Goal: Task Accomplishment & Management: Use online tool/utility

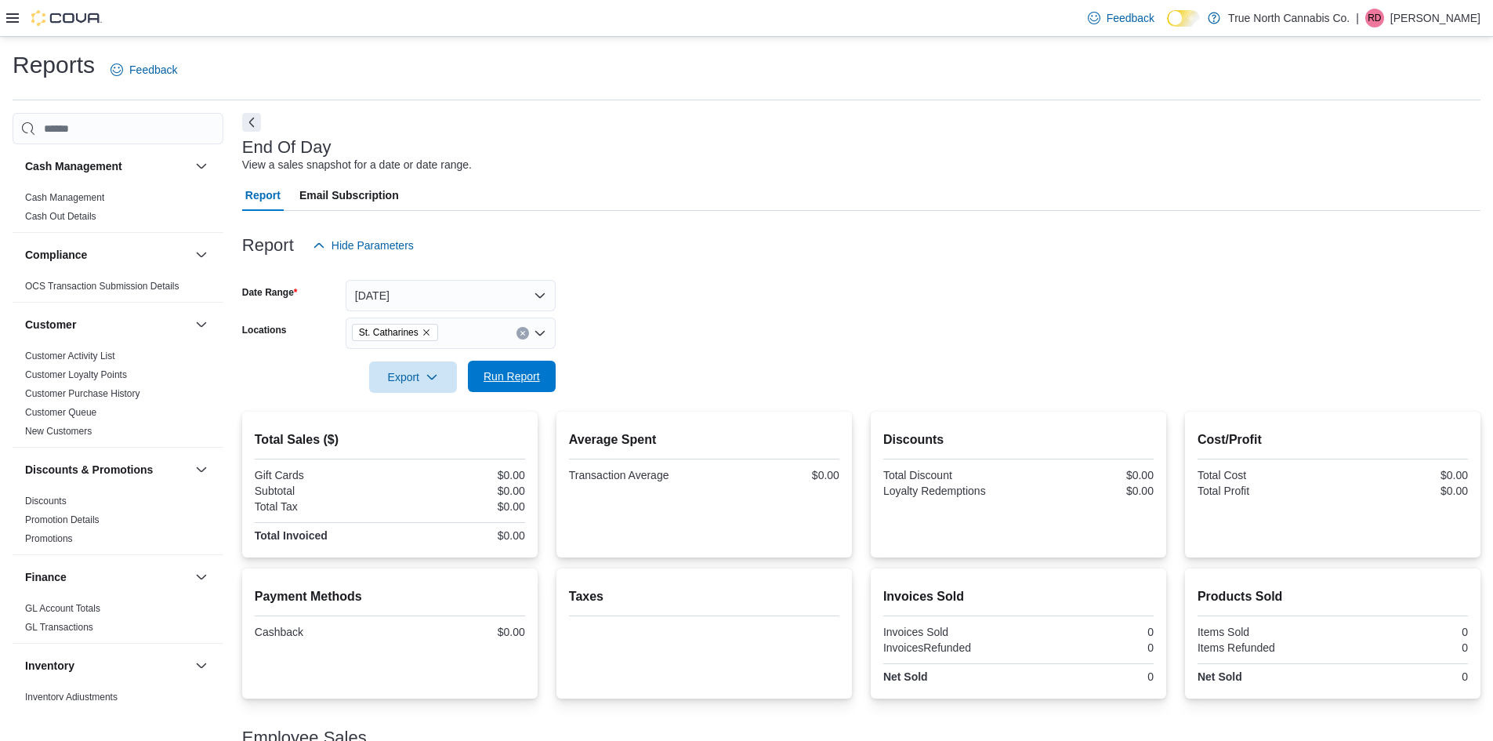
click at [523, 375] on span "Run Report" at bounding box center [512, 376] width 56 height 16
